Goal: Navigation & Orientation: Understand site structure

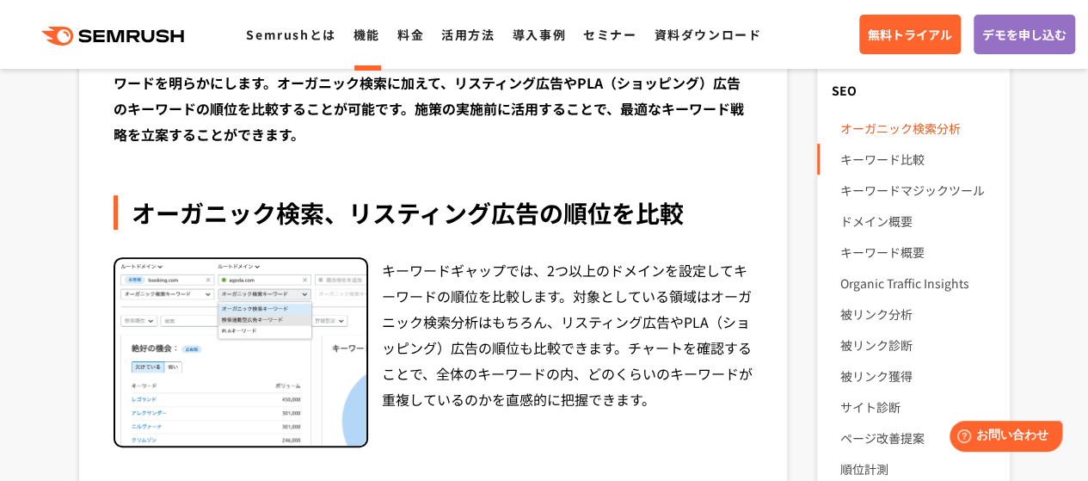
click at [874, 125] on link "オーガニック検索分析" at bounding box center [917, 128] width 156 height 31
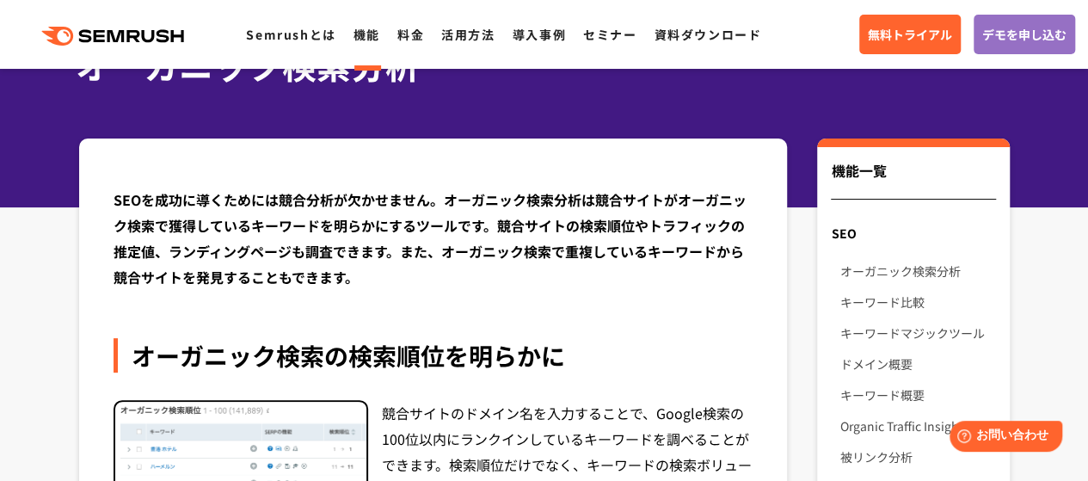
scroll to position [258, 0]
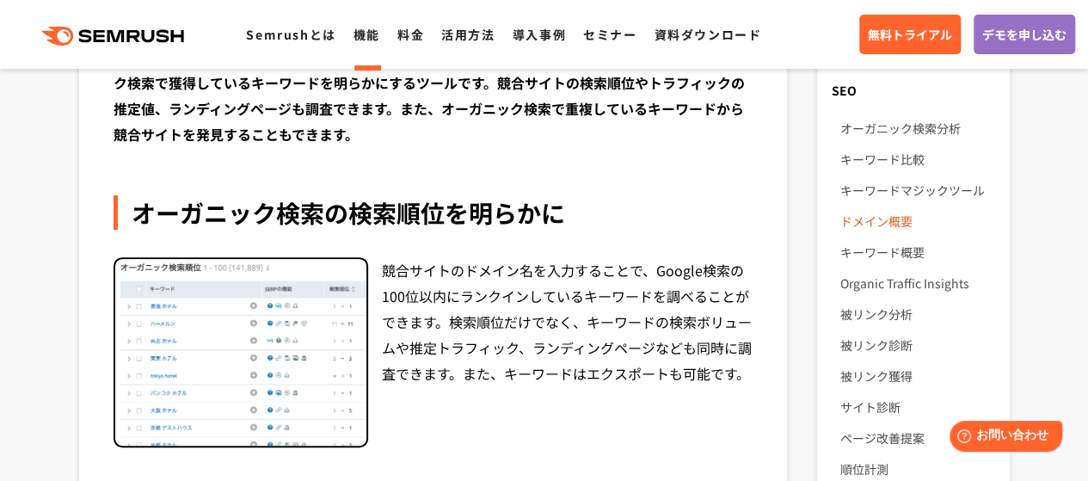
click at [897, 214] on link "ドメイン概要" at bounding box center [917, 221] width 156 height 31
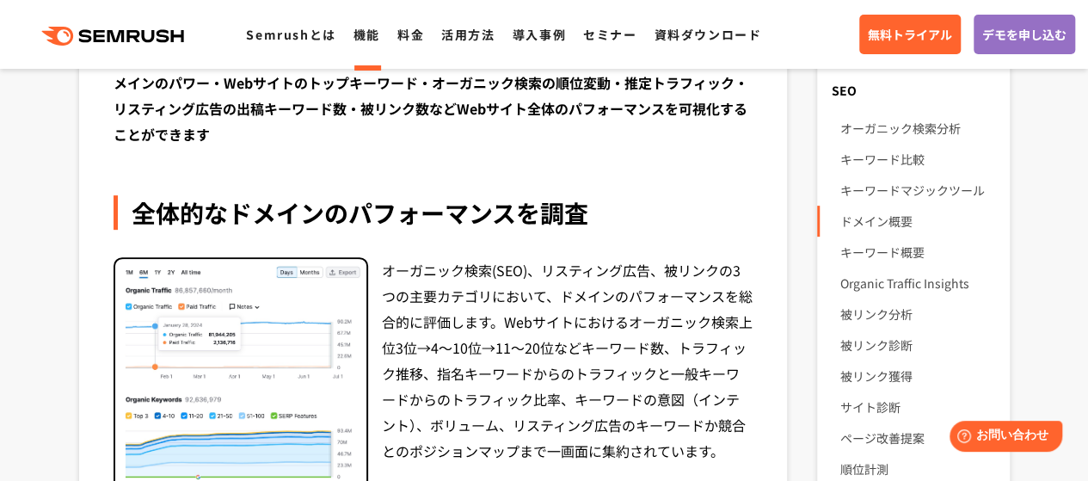
scroll to position [344, 0]
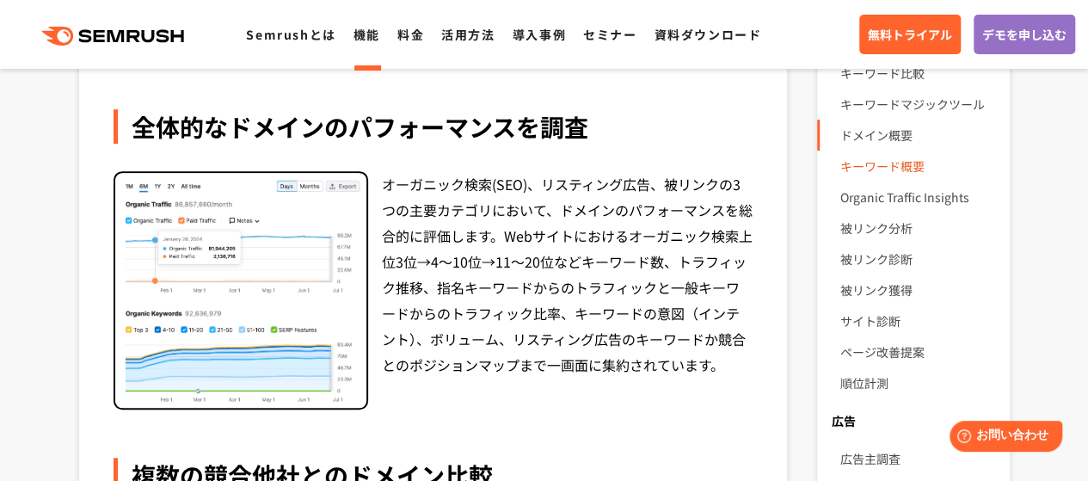
click at [875, 163] on link "キーワード概要" at bounding box center [917, 165] width 156 height 31
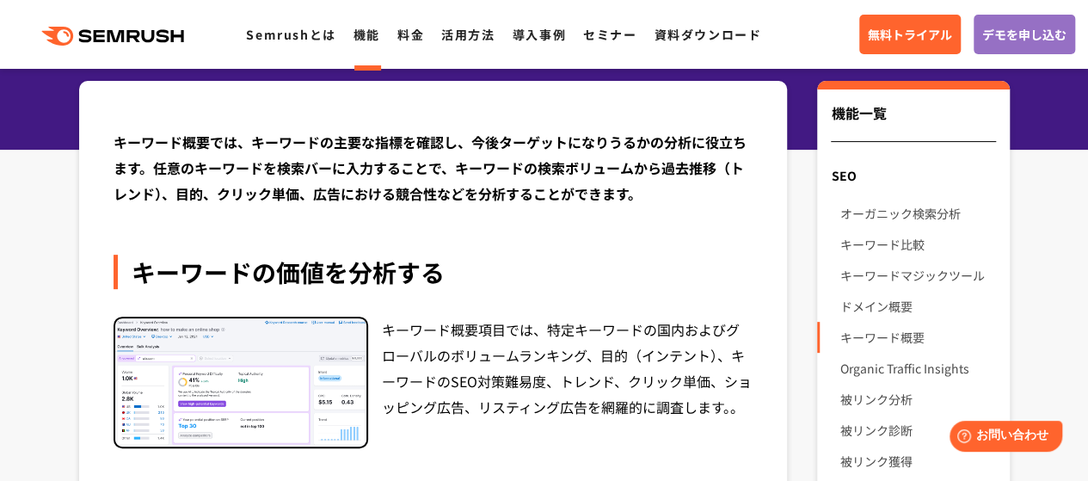
scroll to position [172, 0]
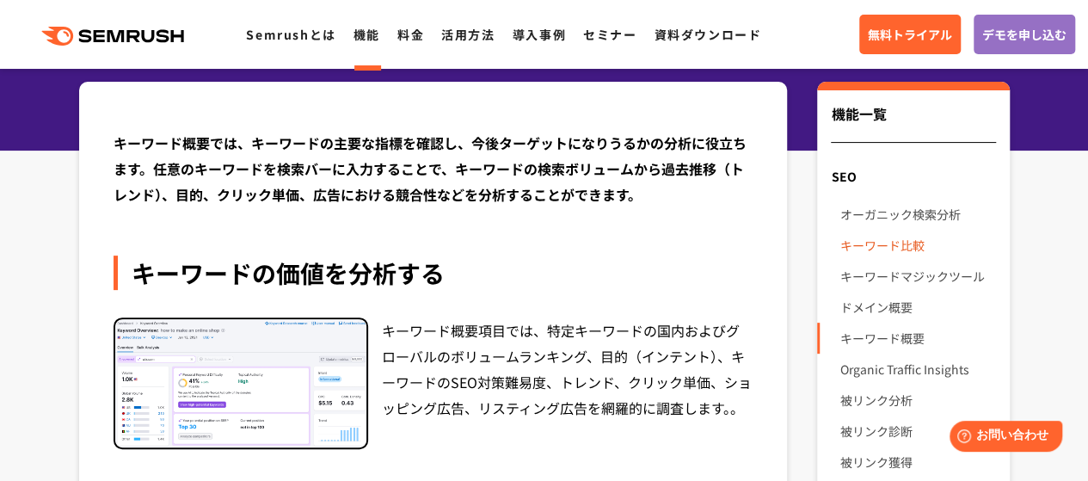
click at [903, 243] on link "キーワード比較" at bounding box center [917, 245] width 156 height 31
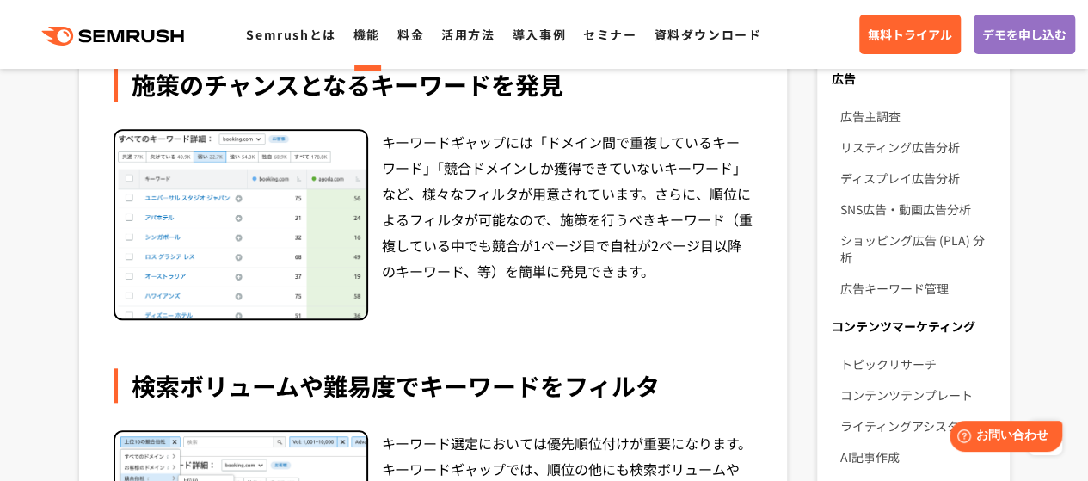
scroll to position [688, 0]
